Goal: Task Accomplishment & Management: Complete application form

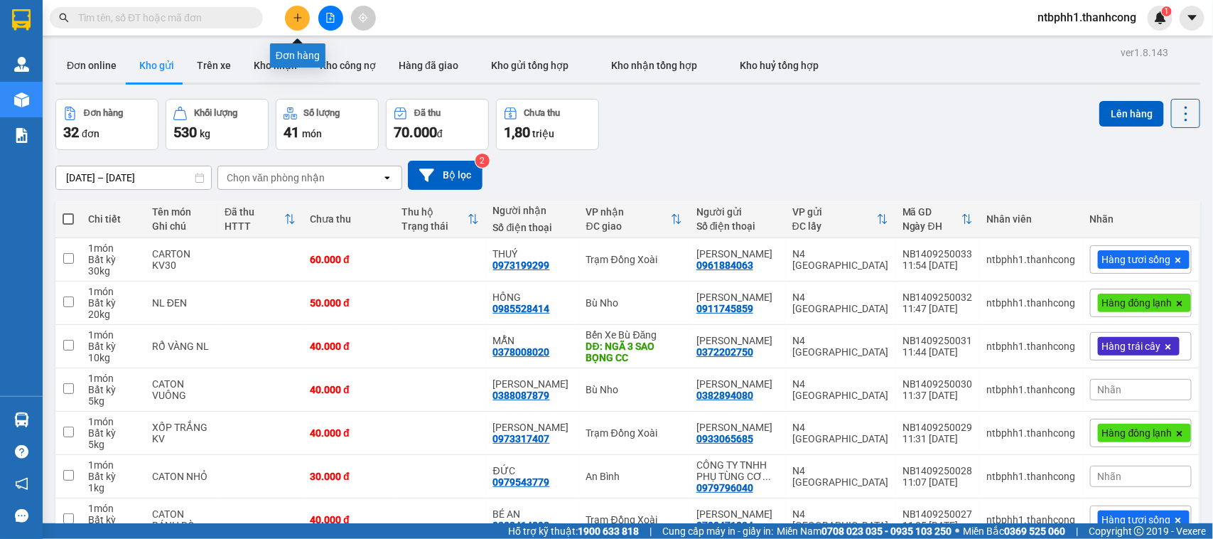
click at [291, 11] on button at bounding box center [297, 18] width 25 height 25
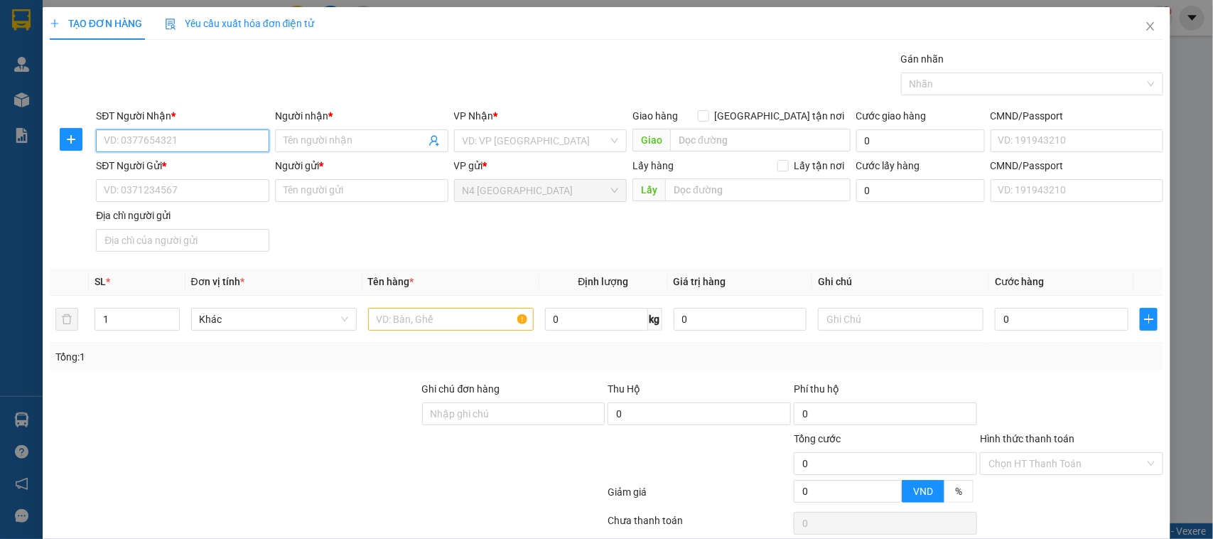
paste input "0974603665"
type input "0974603665"
drag, startPoint x: 323, startPoint y: 143, endPoint x: 360, endPoint y: 139, distance: 36.4
click at [324, 143] on input "Người nhận *" at bounding box center [355, 141] width 142 height 16
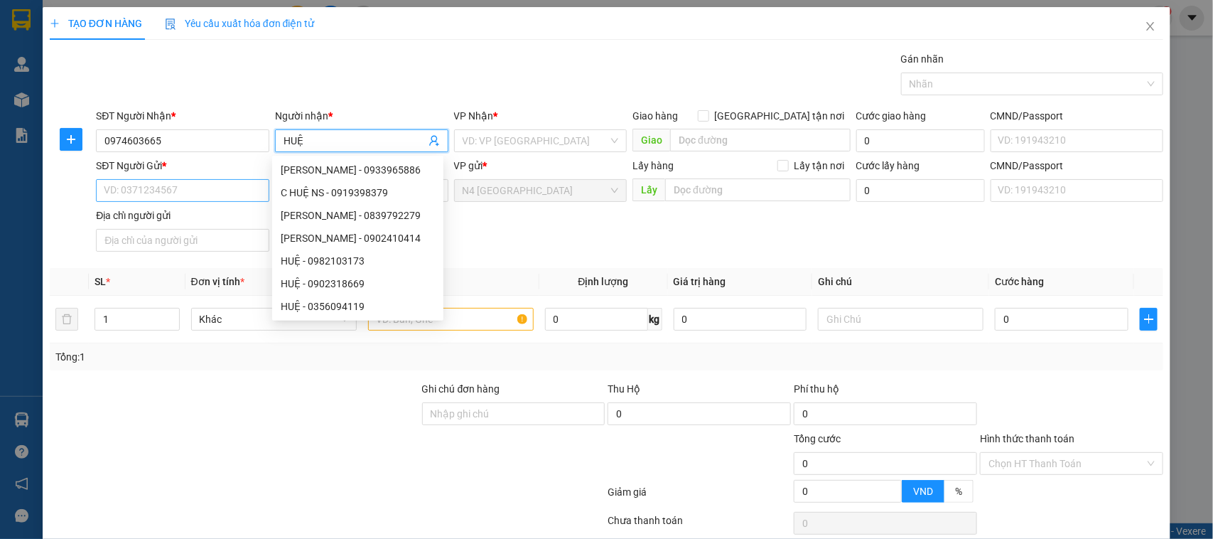
type input "HUỆ"
click at [174, 180] on input "SĐT Người Gửi *" at bounding box center [182, 190] width 173 height 23
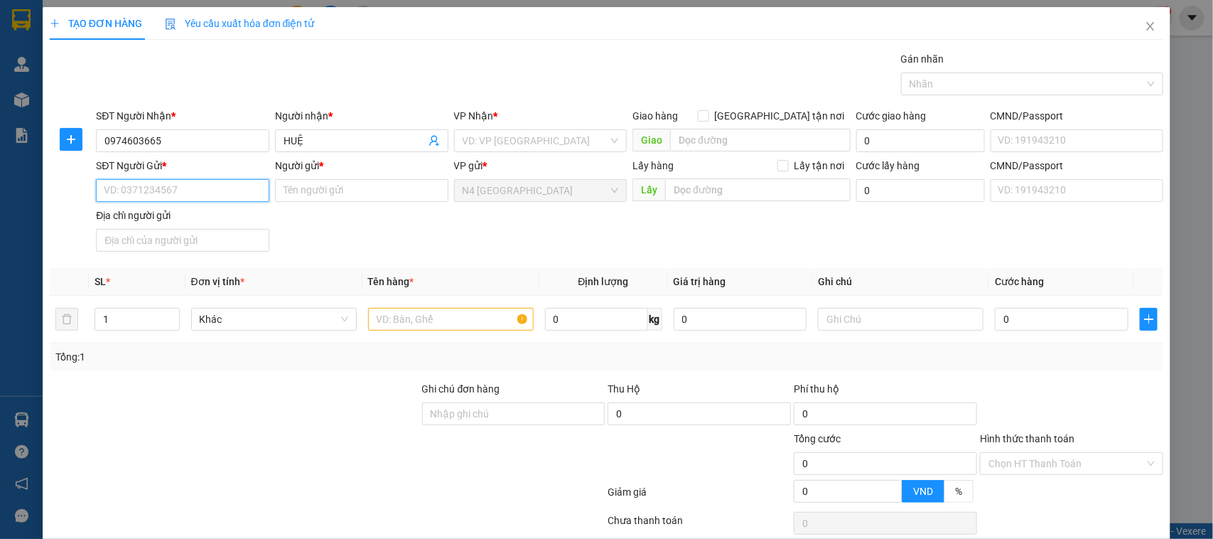
paste input "0347221261"
type input "0347221261"
click at [335, 193] on input "Người gửi *" at bounding box center [361, 190] width 173 height 23
paste input "ĐÀO ANH TÚ"
type input "ĐÀO ANH TÚ"
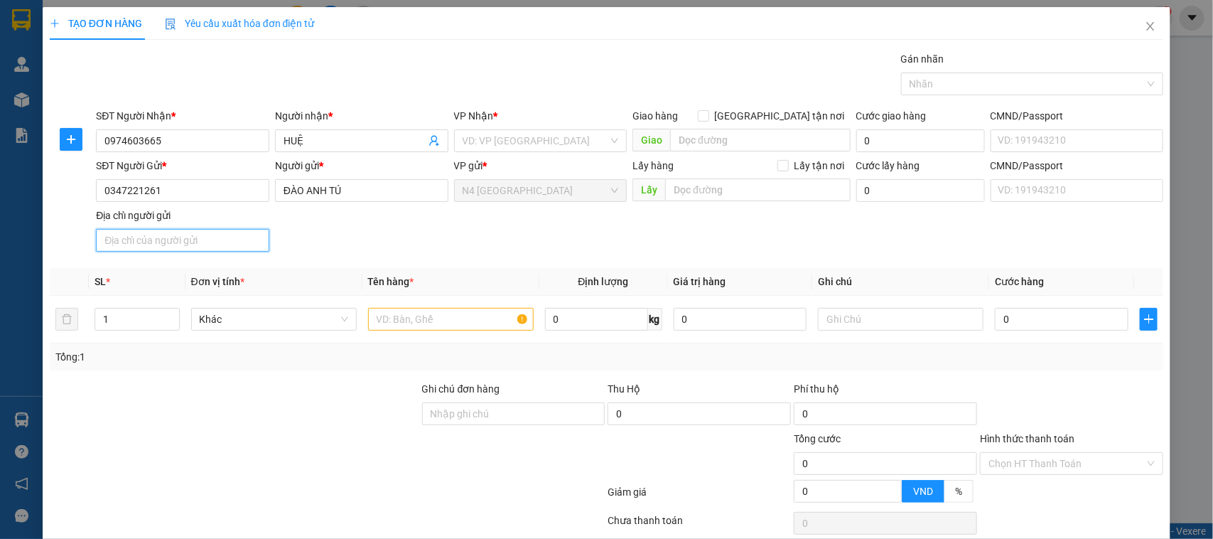
click at [224, 240] on input "Địa chỉ người gửi" at bounding box center [182, 240] width 173 height 23
paste input "THÔN [GEOGRAPHIC_DATA], [GEOGRAPHIC_DATA], [GEOGRAPHIC_DATA], [GEOGRAPHIC_DATA]"
type input "THÔN [GEOGRAPHIC_DATA], [GEOGRAPHIC_DATA], [GEOGRAPHIC_DATA], [GEOGRAPHIC_DATA]"
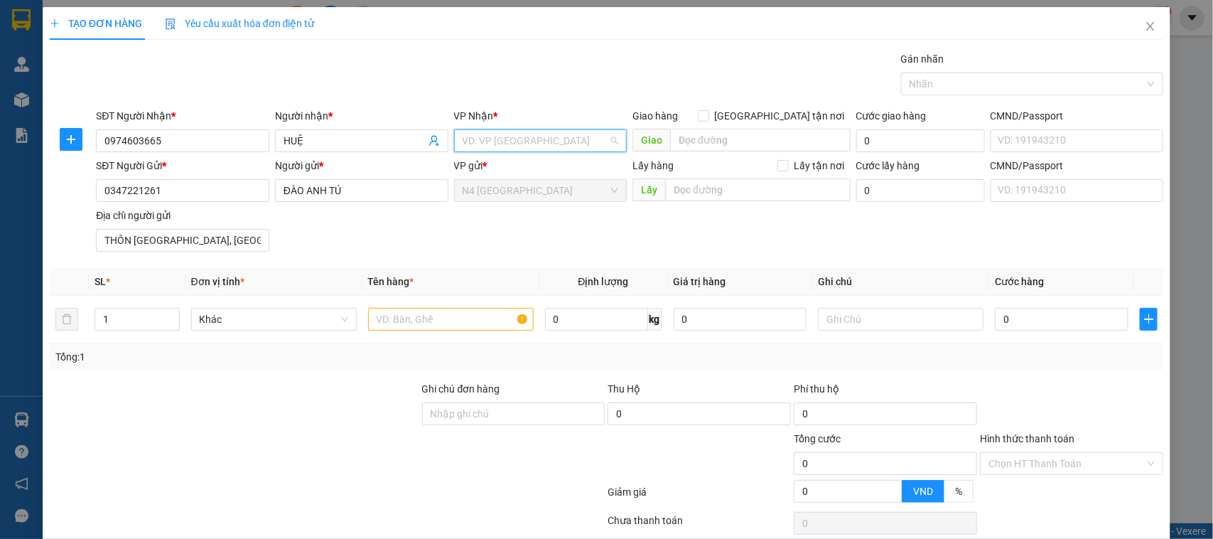
click at [524, 140] on input "search" at bounding box center [536, 140] width 146 height 21
type input "RI"
click at [538, 169] on div "Phú Riềng" at bounding box center [535, 169] width 154 height 16
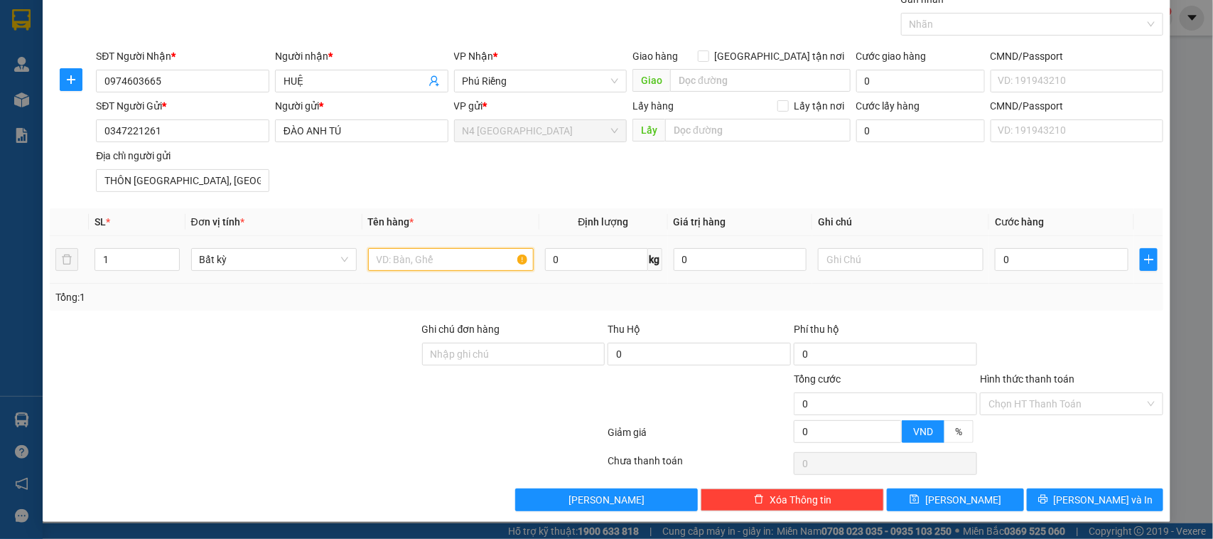
click at [432, 262] on input "text" at bounding box center [451, 259] width 166 height 23
paste input "XỐP VÀNG"
type input "XỐP VÀNG"
click at [612, 260] on input "0" at bounding box center [596, 259] width 103 height 23
type input "10"
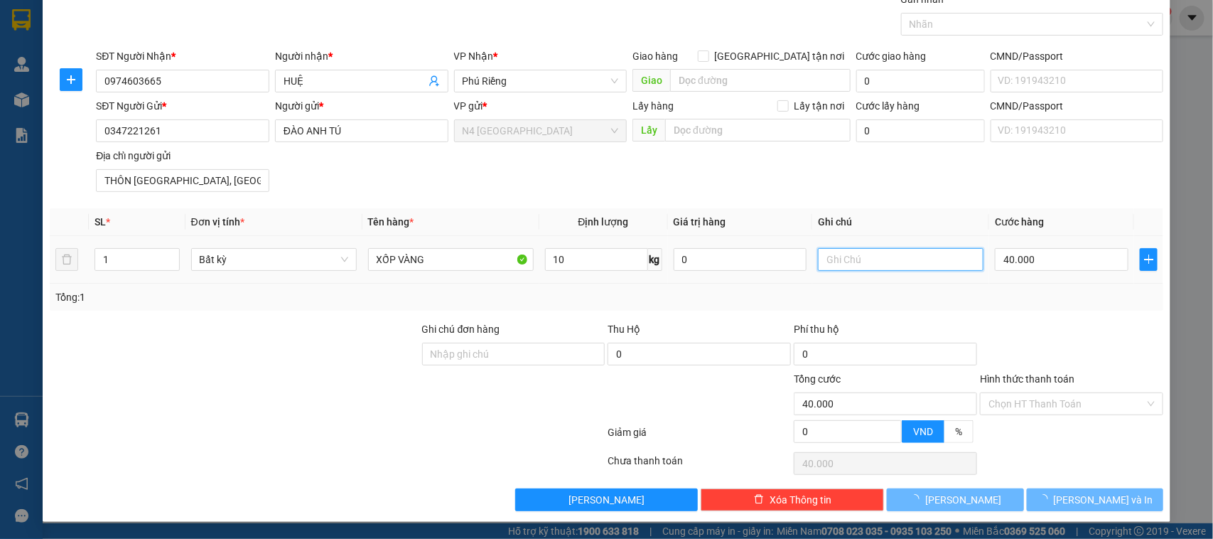
type input "40.000"
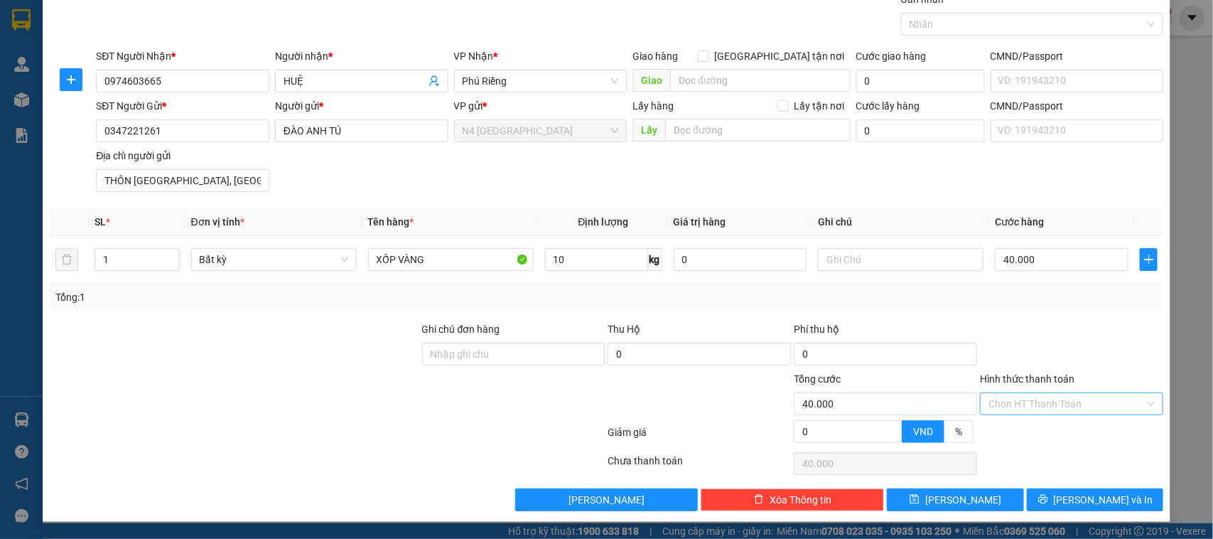
click at [1057, 402] on input "Hình thức thanh toán" at bounding box center [1067, 403] width 156 height 21
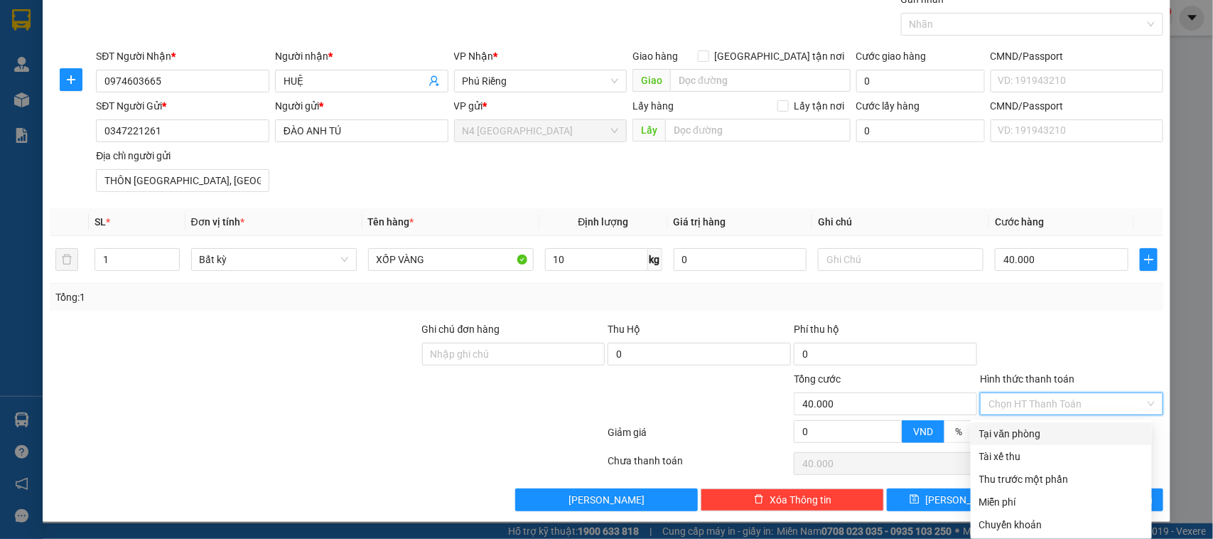
click at [1055, 430] on div "Tại văn phòng" at bounding box center [1061, 434] width 164 height 16
type input "0"
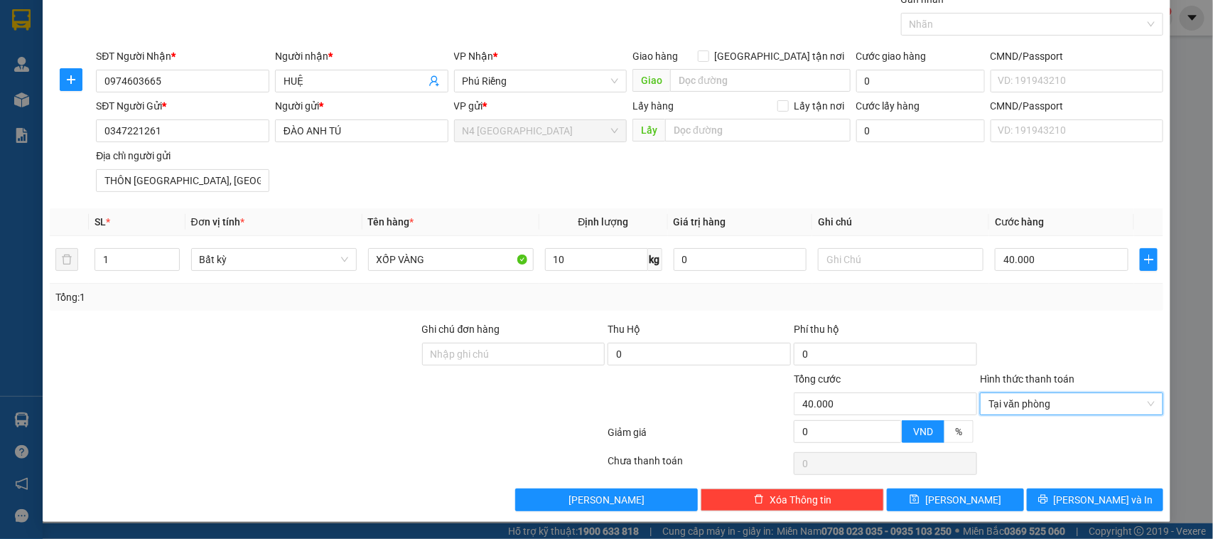
scroll to position [0, 0]
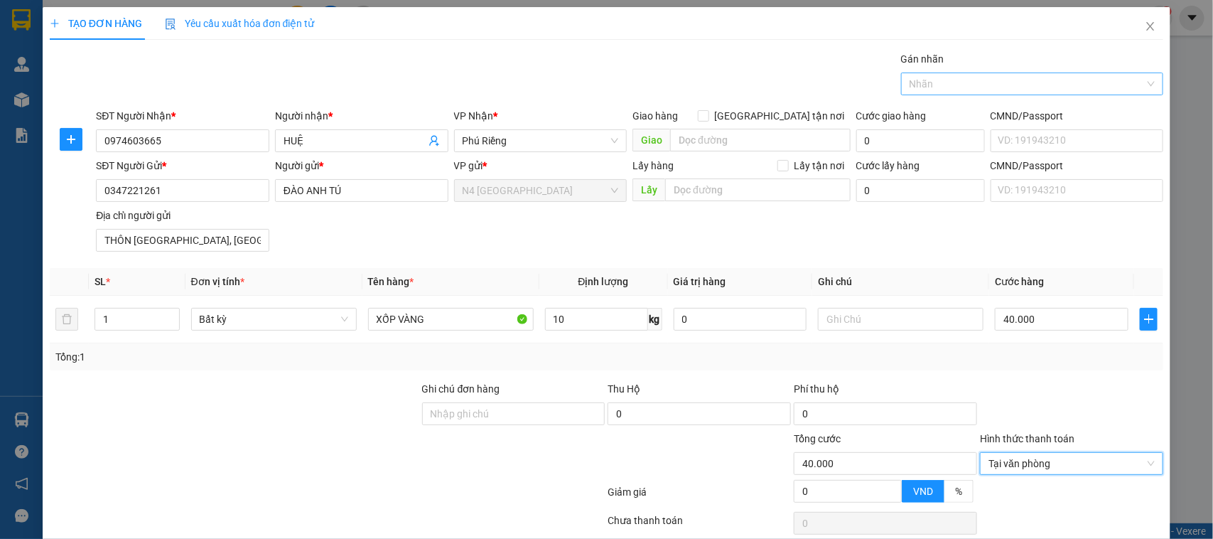
click at [996, 79] on div at bounding box center [1026, 83] width 242 height 17
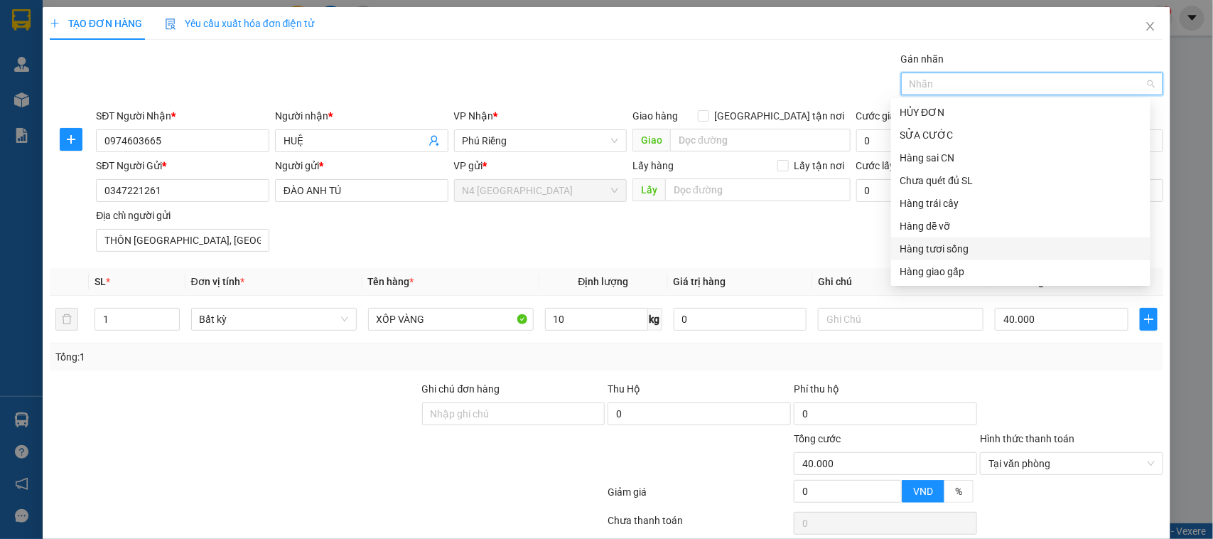
scroll to position [277, 0]
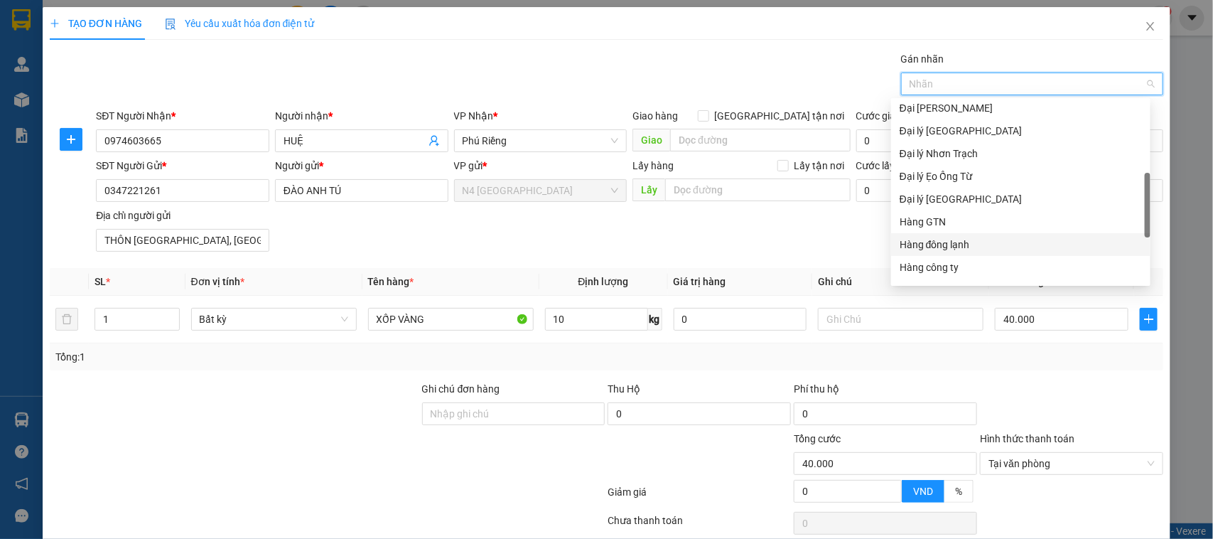
click at [974, 244] on div "Hàng đông lạnh" at bounding box center [1021, 245] width 242 height 16
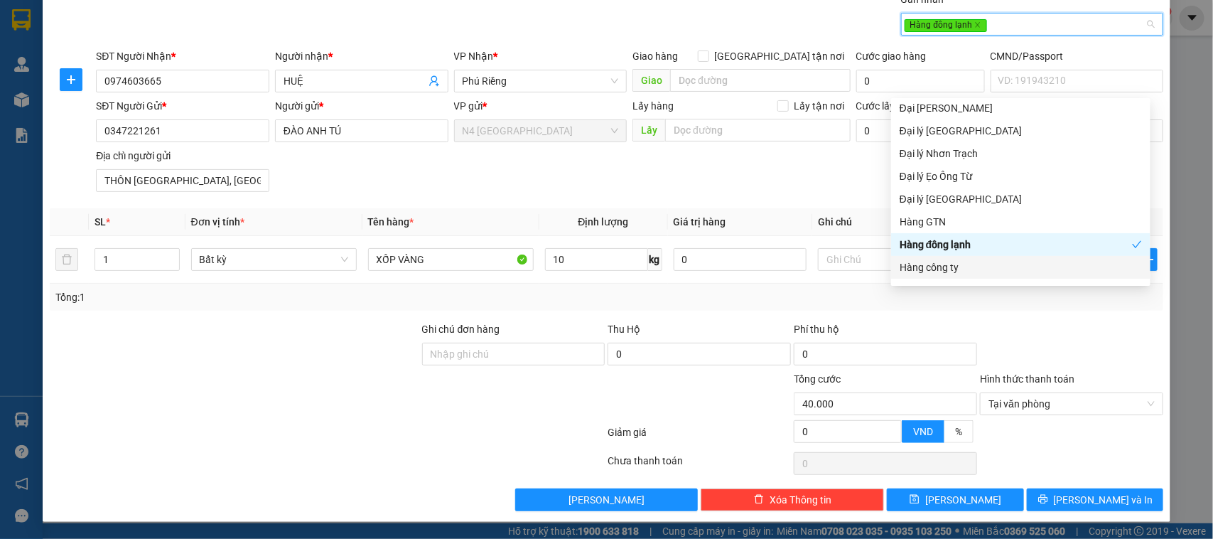
scroll to position [0, 0]
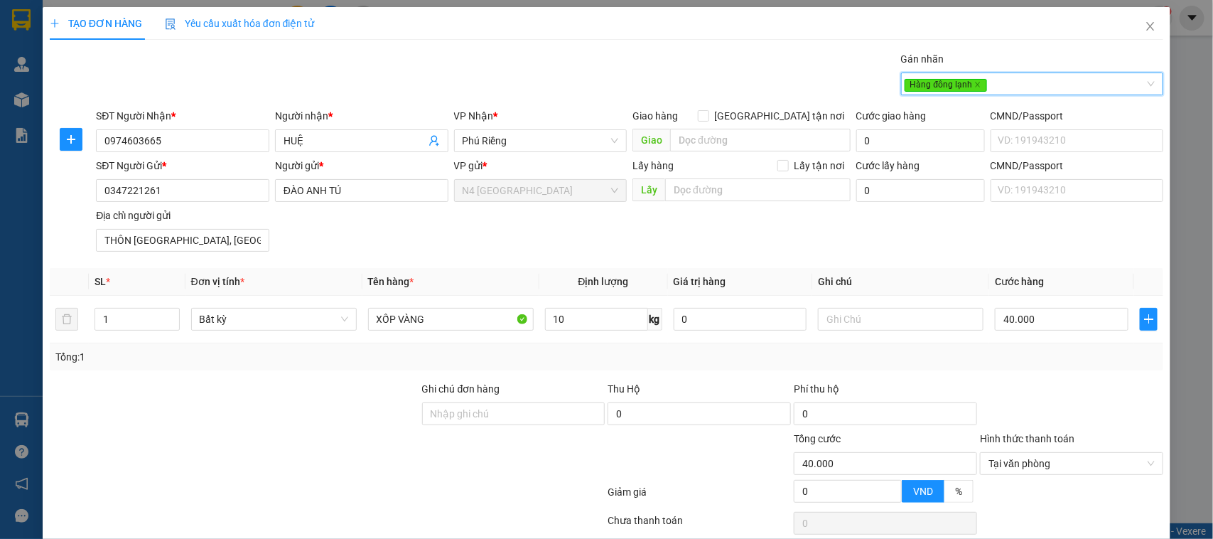
click at [154, 461] on div at bounding box center [234, 456] width 372 height 50
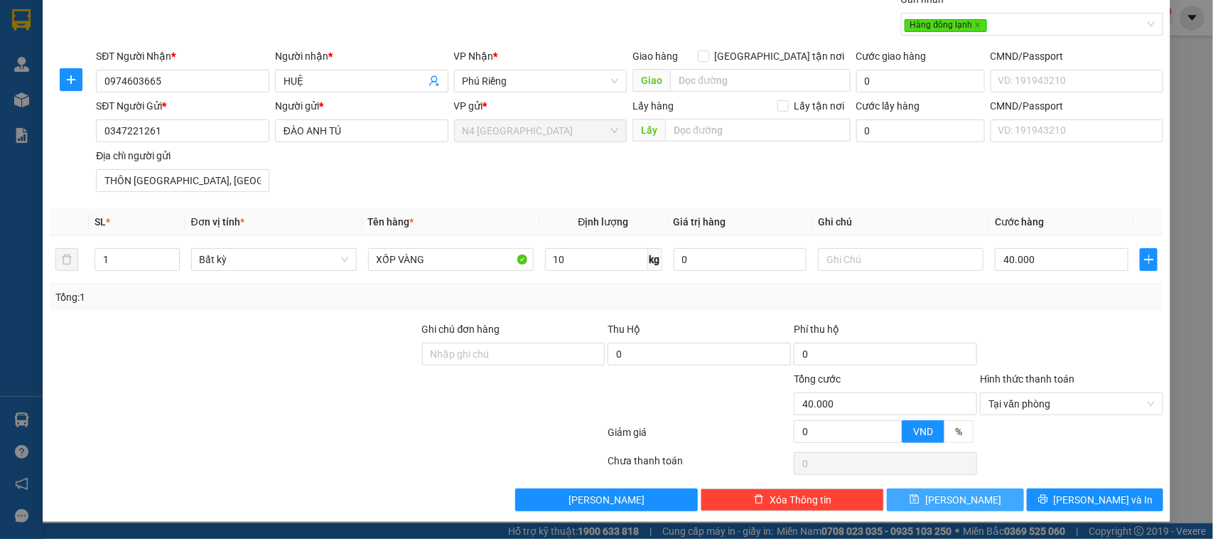
click at [947, 496] on span "[PERSON_NAME]" at bounding box center [963, 500] width 76 height 16
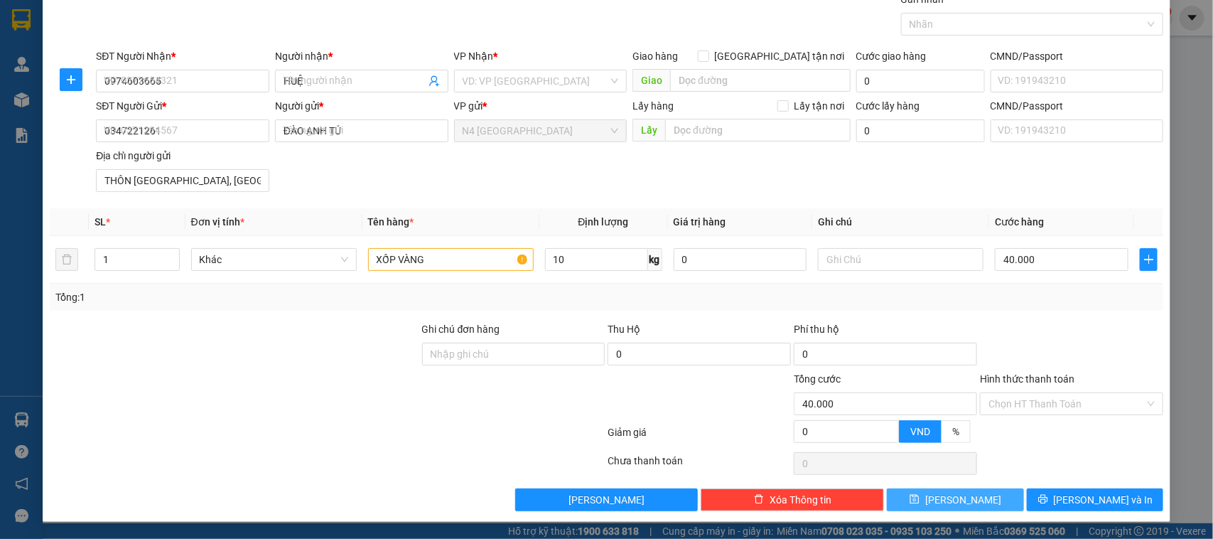
type input "0"
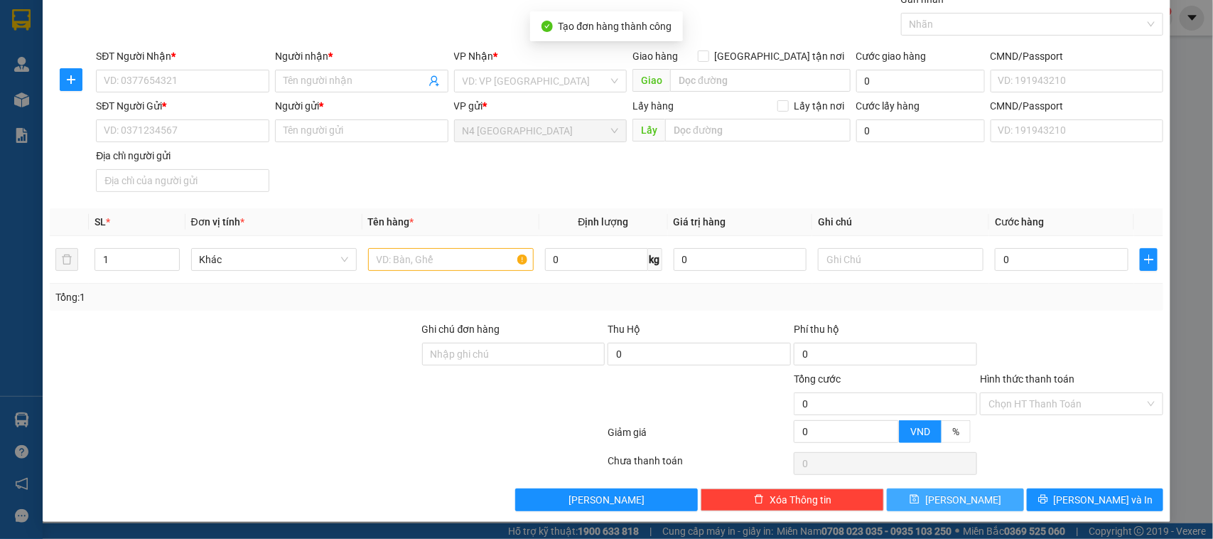
scroll to position [0, 0]
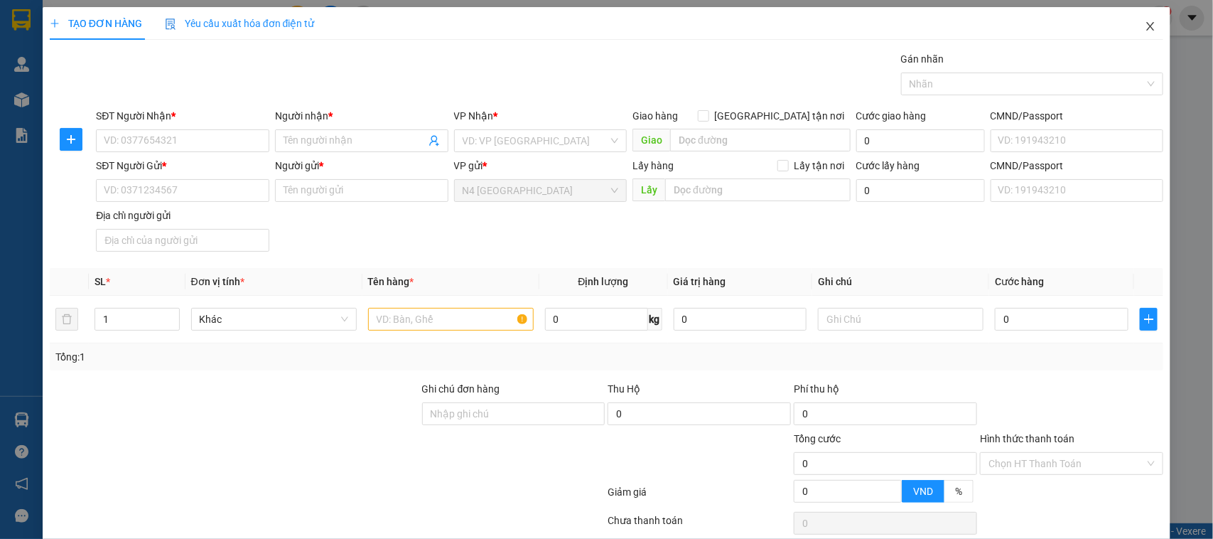
click at [1145, 23] on icon "close" at bounding box center [1150, 26] width 11 height 11
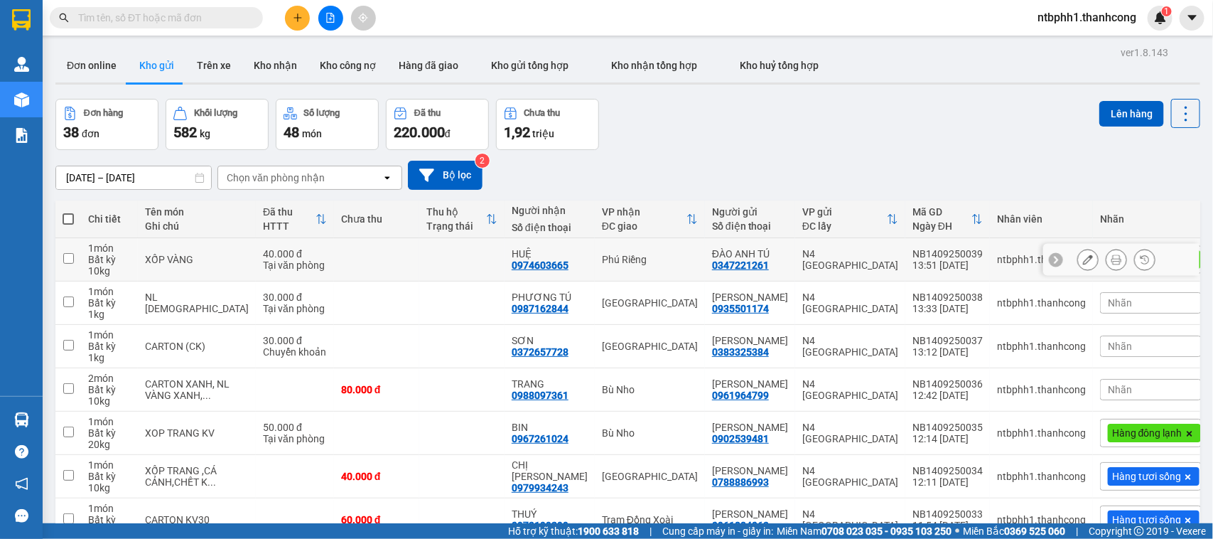
scroll to position [232, 0]
